Goal: Navigation & Orientation: Find specific page/section

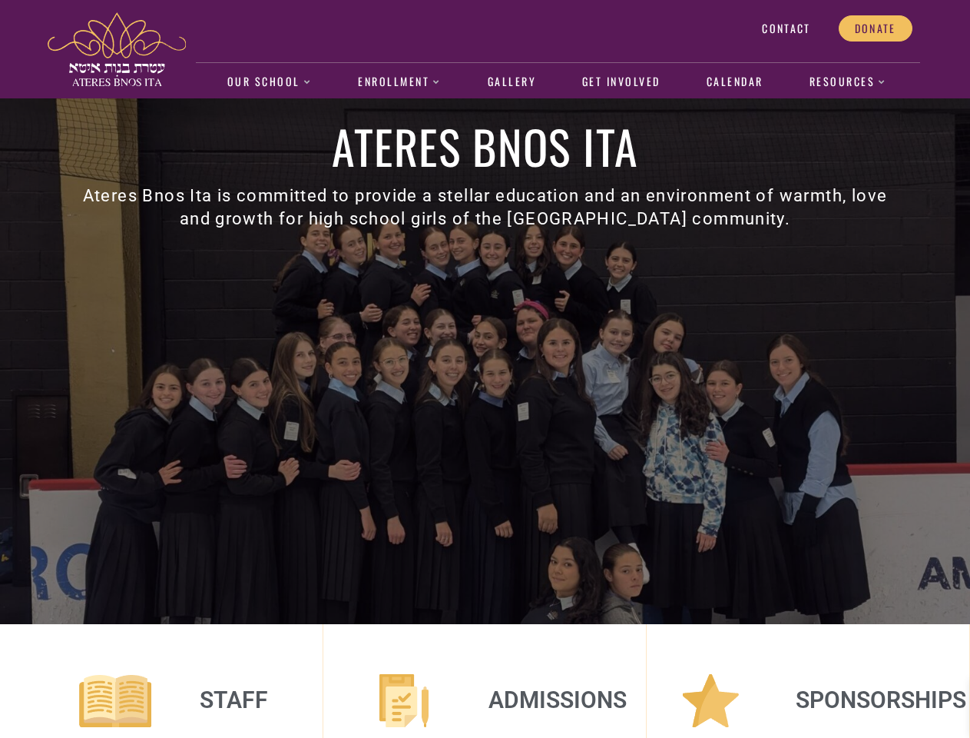
click at [485, 369] on div "Ateres Bnos Ita Ateres Bnos Ita is committed to provide a stellar education and…" at bounding box center [486, 361] width 876 height 526
click at [558, 82] on ul "Our School About us Faculty and Staff Academics Dress Code and Uniform Informat…" at bounding box center [558, 82] width 678 height 35
click at [269, 82] on link "Our School" at bounding box center [269, 82] width 101 height 35
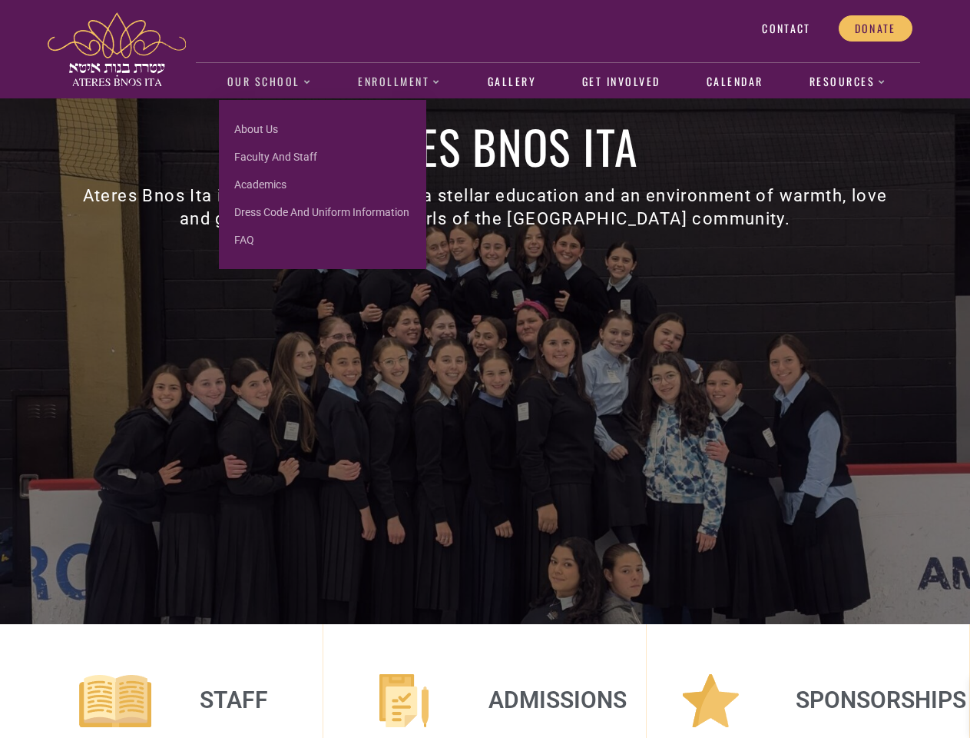
click at [400, 82] on link "Enrollment" at bounding box center [399, 82] width 99 height 35
